Goal: Find contact information: Find contact information

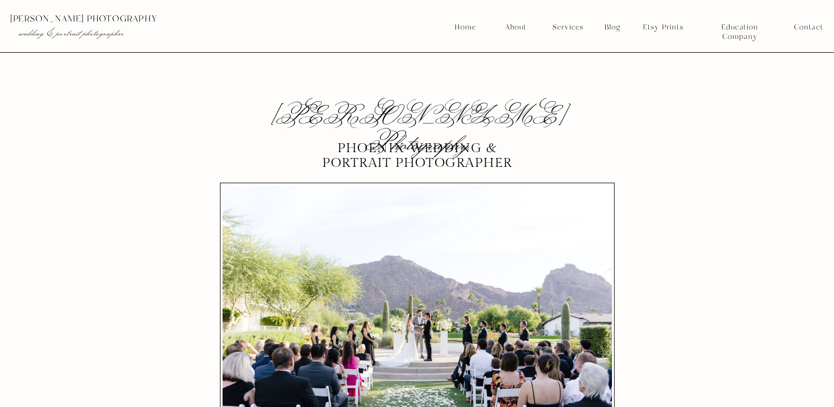
click at [807, 26] on nav "Contact" at bounding box center [808, 27] width 29 height 9
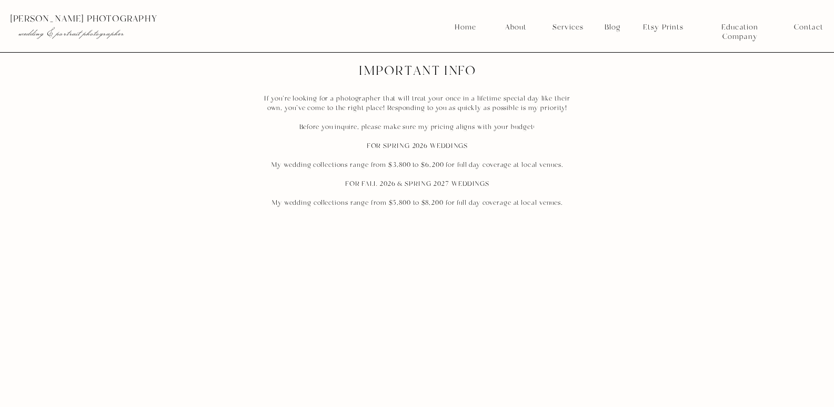
scroll to position [579, 0]
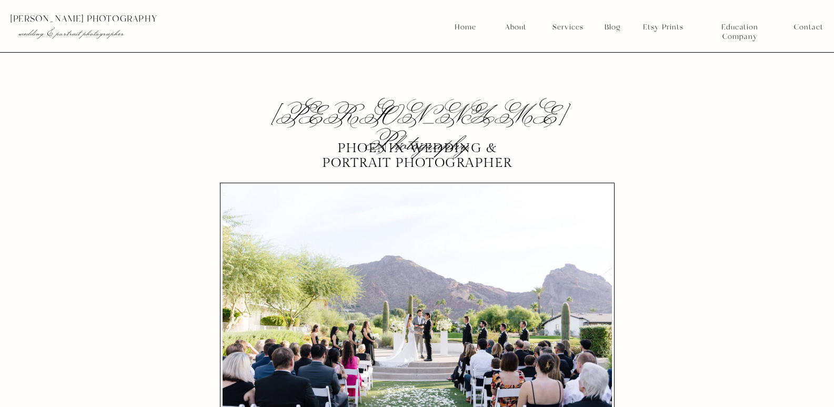
click at [807, 27] on nav "Contact" at bounding box center [808, 27] width 29 height 9
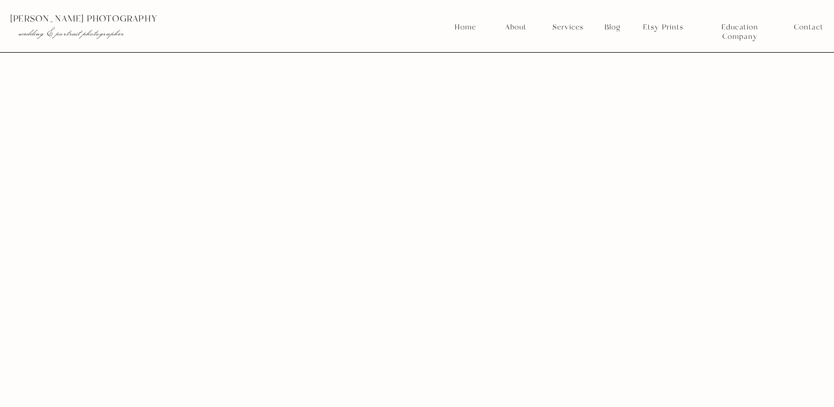
scroll to position [999, 0]
